Goal: Task Accomplishment & Management: Complete application form

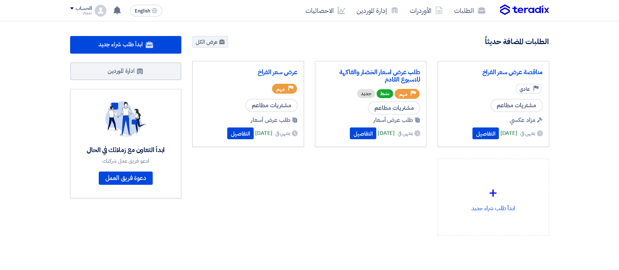
click at [379, 200] on div "مناقصة عرض سعر الفراخ Priority عادي مشتريات مطاعم مزاد عكسي ينتهي في" at bounding box center [371, 154] width 368 height 187
click at [91, 10] on div "الحساب Wael الطلبات الأوردرات إدارة الموردين الاحصائيات الإعدادات اقتراح خاصية …" at bounding box center [88, 11] width 36 height 12
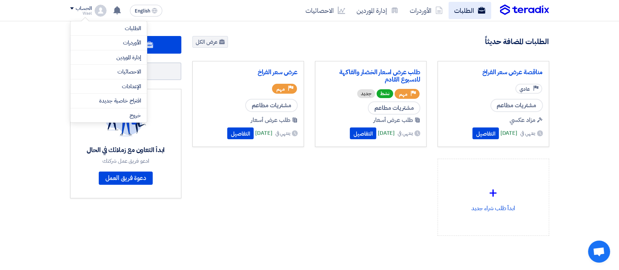
click at [469, 2] on link "الطلبات" at bounding box center [470, 10] width 43 height 17
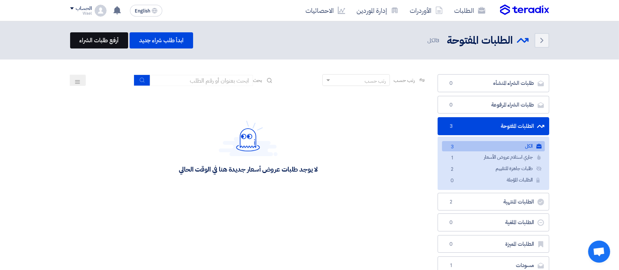
click at [104, 46] on link "أرفع طلبات الشراء" at bounding box center [99, 40] width 58 height 16
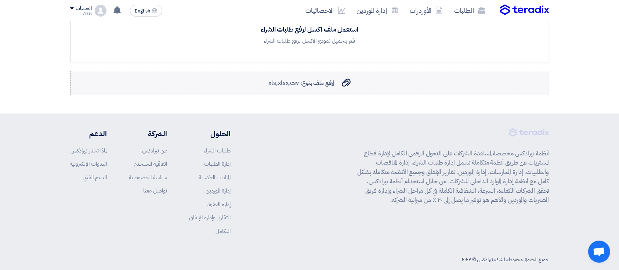
scroll to position [73, 0]
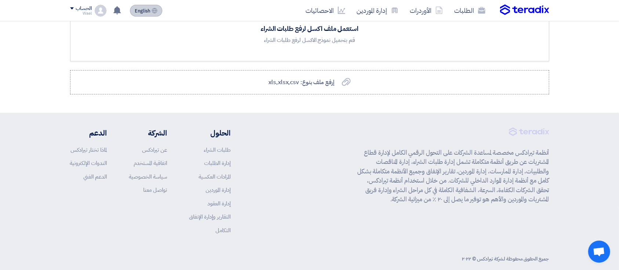
click at [150, 14] on button "English EN" at bounding box center [146, 11] width 32 height 12
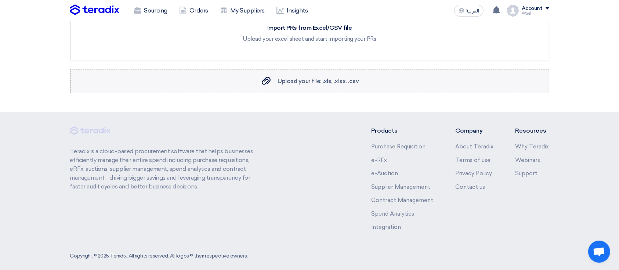
click at [359, 82] on label "Upload your file: .xls, .xlsx, .csv Upload your file: .xls, .xlsx, .csv" at bounding box center [309, 81] width 479 height 24
click at [0, 0] on input "Upload your file: .xls, .xlsx, .csv Upload your file: .xls, .xlsx, .csv" at bounding box center [0, 0] width 0 height 0
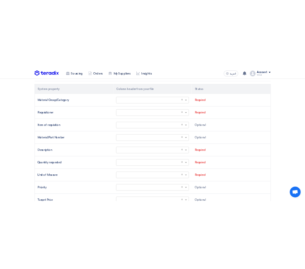
scroll to position [179, 0]
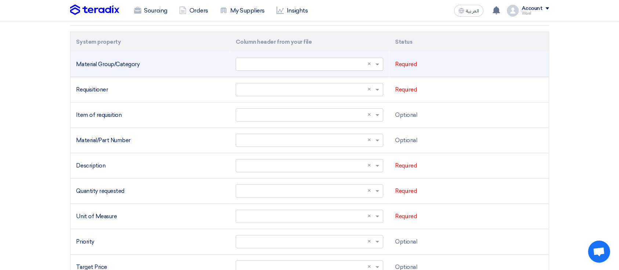
click at [133, 61] on div "Material Group/Category" at bounding box center [150, 64] width 148 height 8
copy tr "Material Group/Category Select a column... ×"
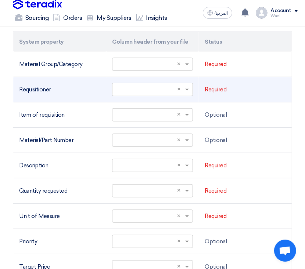
click at [35, 87] on div "Requisitioner" at bounding box center [59, 90] width 81 height 8
copy tr "Requisitioner Select a column... ×"
click at [38, 91] on div "Requisitioner" at bounding box center [59, 90] width 81 height 8
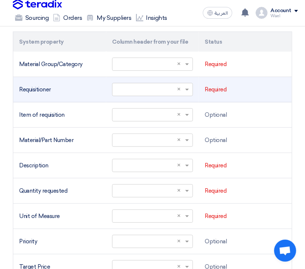
click at [38, 91] on div "Requisitioner" at bounding box center [59, 90] width 81 height 8
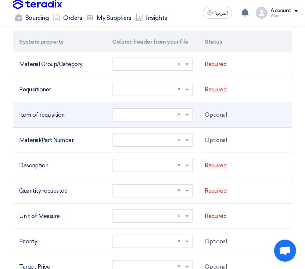
click at [28, 115] on div "Item of requisition" at bounding box center [59, 115] width 81 height 8
copy tr "Item of requisition Select a column... ×"
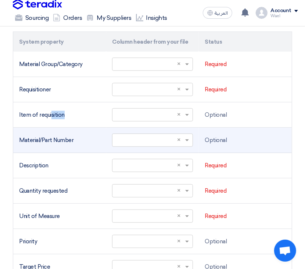
drag, startPoint x: 73, startPoint y: 140, endPoint x: 18, endPoint y: 141, distance: 55.8
click at [18, 141] on td "Material/Part Number" at bounding box center [59, 140] width 93 height 25
copy div "Material/Part Number"
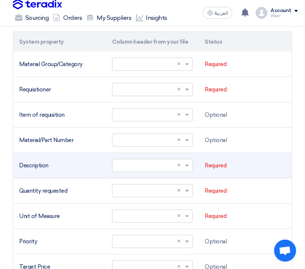
click at [29, 163] on div "Description" at bounding box center [59, 166] width 81 height 8
copy tr "Description Select a column... ×"
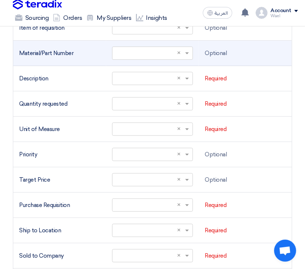
scroll to position [268, 0]
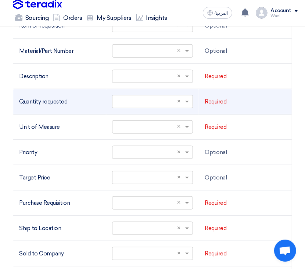
click at [28, 100] on div "Quantity requested" at bounding box center [59, 102] width 81 height 8
copy tr "Quantity requested Select a column... ×"
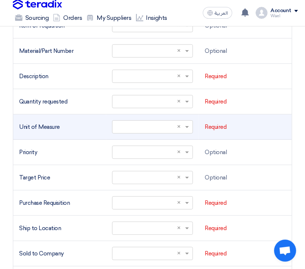
click at [24, 123] on div "Unit of Measure" at bounding box center [59, 127] width 81 height 8
copy tr "Unit of Measure Select a column... ×"
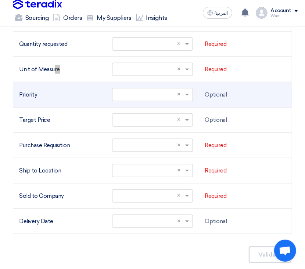
scroll to position [330, 0]
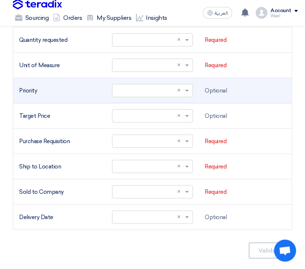
click at [29, 87] on div "Priority" at bounding box center [59, 91] width 81 height 8
copy tr "Priority Select a column... ×"
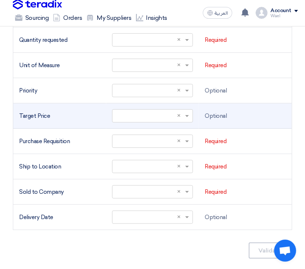
click at [21, 110] on td "Target Price" at bounding box center [59, 116] width 93 height 25
copy tr "Target Price Select a column... ×"
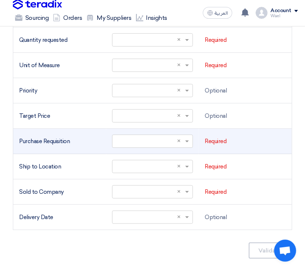
click at [29, 147] on td "Purchase Requisition" at bounding box center [59, 141] width 93 height 25
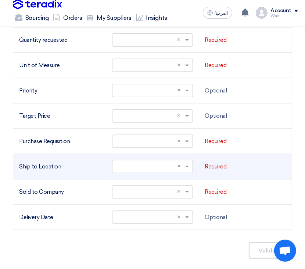
click at [27, 165] on div "Ship to Location" at bounding box center [59, 167] width 81 height 8
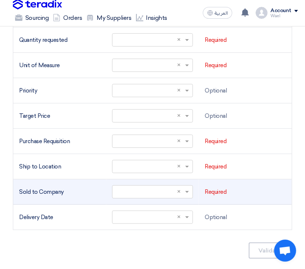
click at [23, 190] on div "Sold to Company" at bounding box center [59, 192] width 81 height 8
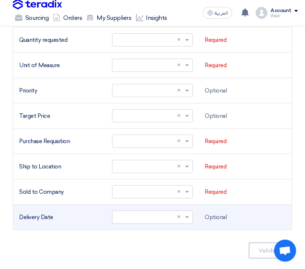
click at [39, 215] on div "Delivery Date" at bounding box center [59, 217] width 81 height 8
